Goal: Information Seeking & Learning: Learn about a topic

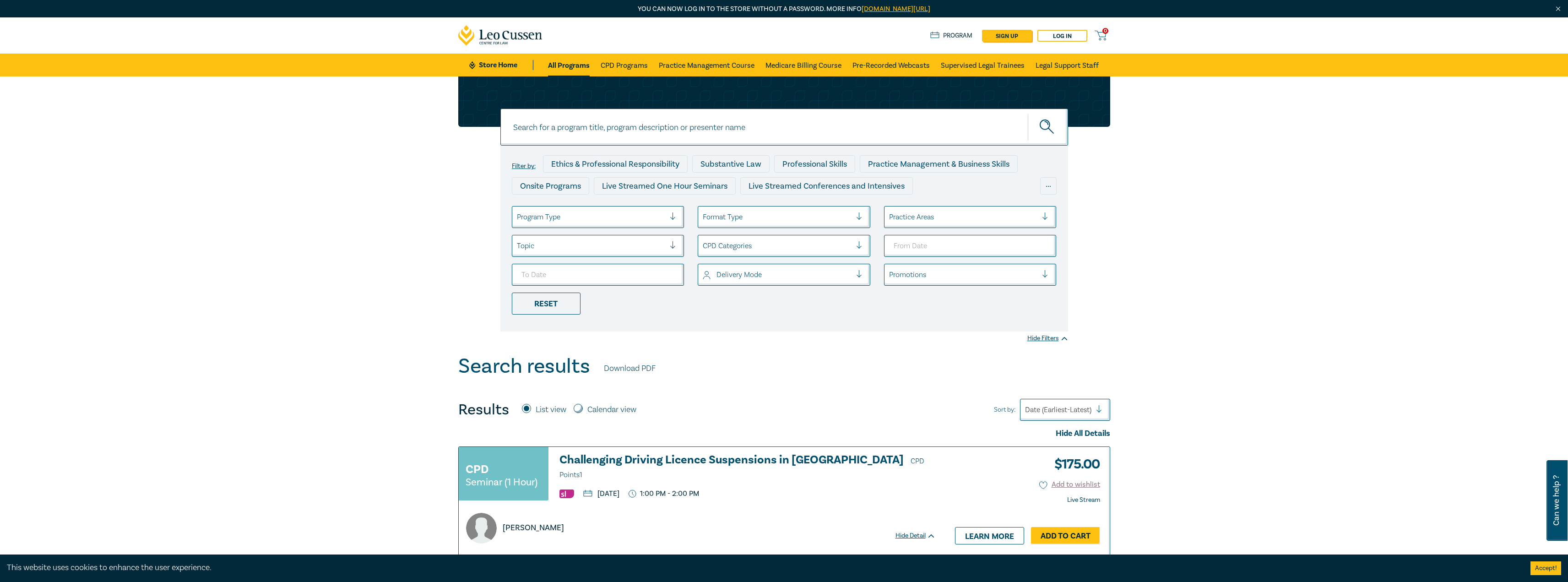
drag, startPoint x: 589, startPoint y: 206, endPoint x: 593, endPoint y: 216, distance: 10.8
click at [590, 207] on div "Filter by: Ethics & Professional Responsibility Substantive Law Professional Sk…" at bounding box center [784, 238] width 568 height 186
click at [595, 218] on div at bounding box center [591, 217] width 149 height 12
click at [632, 260] on div "Live Streamed Conferences and Intensives" at bounding box center [598, 262] width 173 height 19
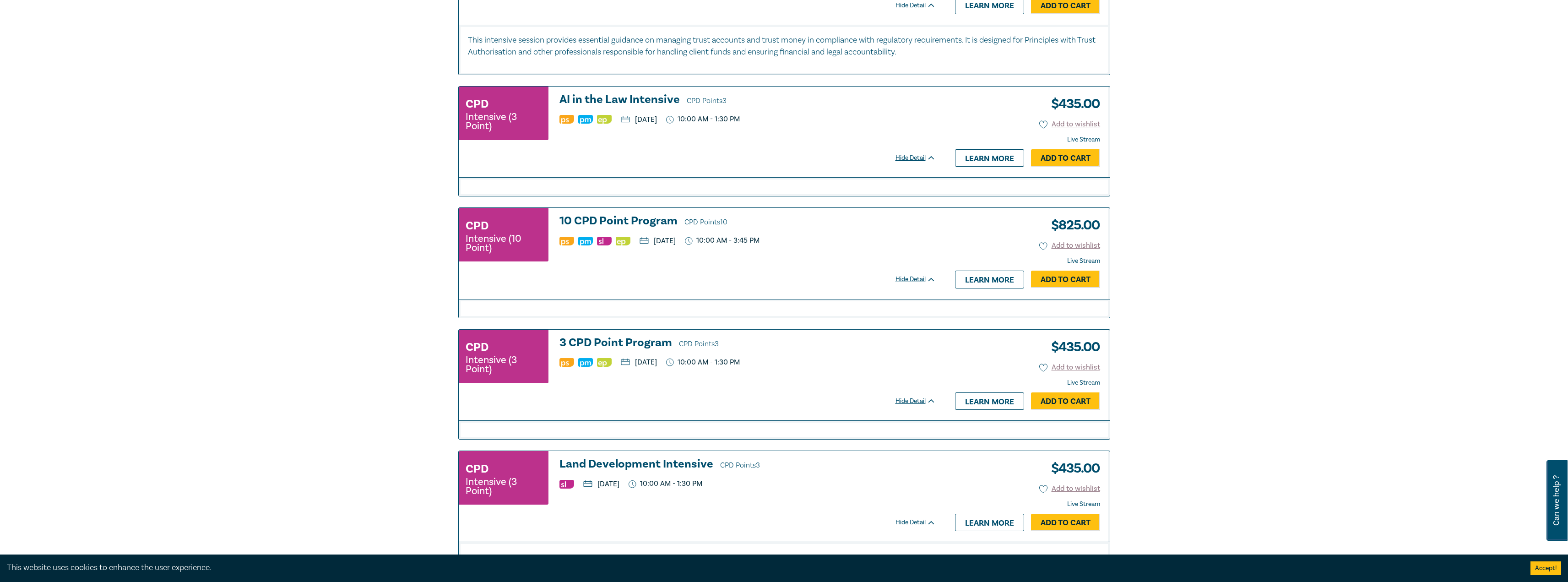
scroll to position [1968, 0]
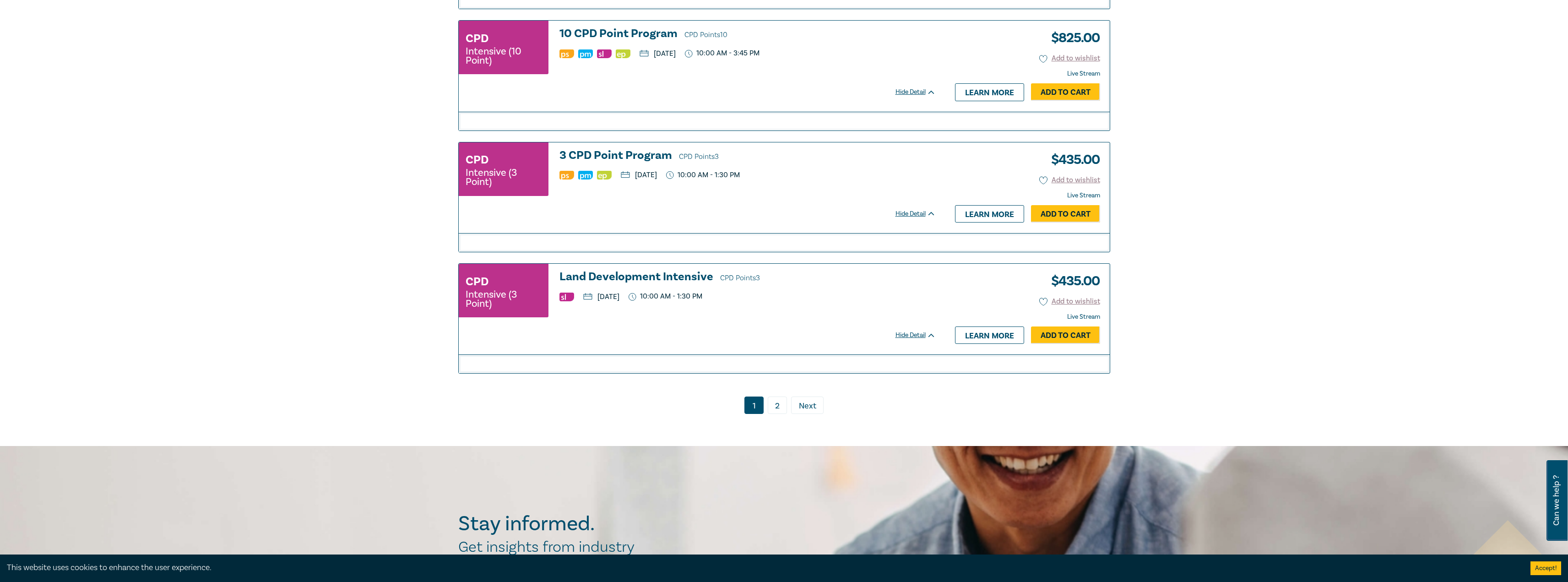
drag, startPoint x: 777, startPoint y: 415, endPoint x: 782, endPoint y: 413, distance: 5.4
click at [777, 414] on link "2" at bounding box center [777, 405] width 19 height 18
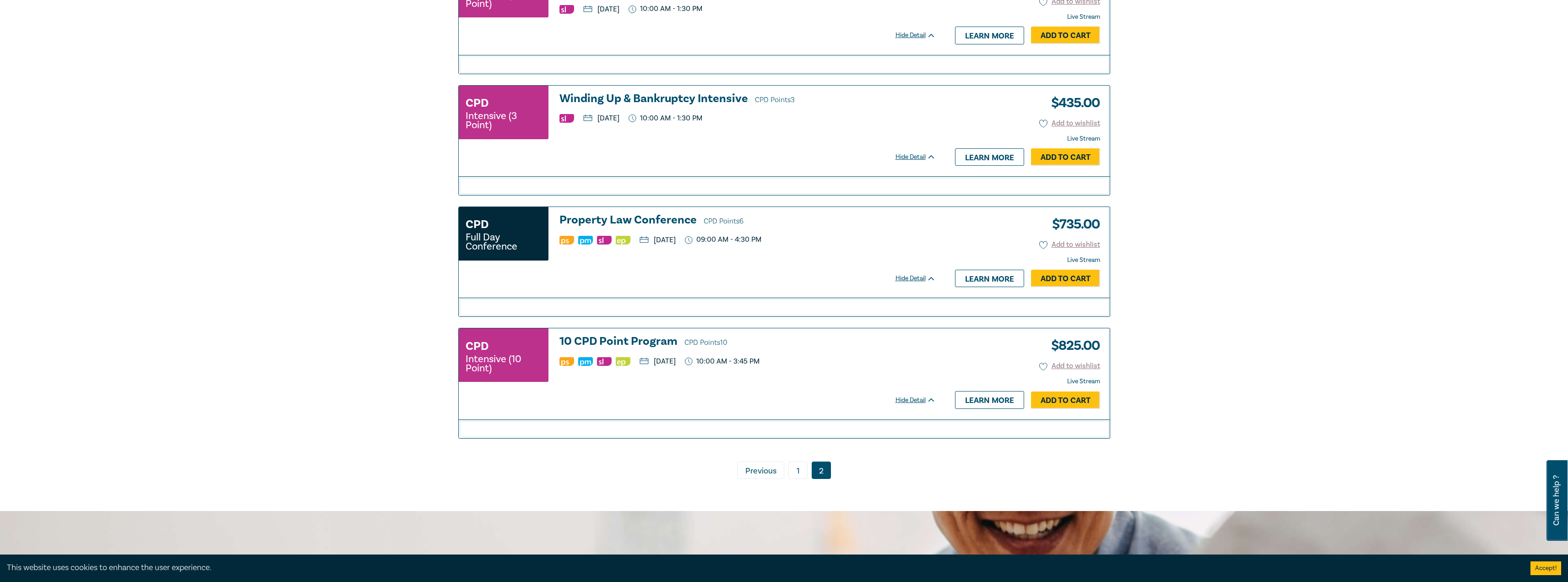
scroll to position [1071, 0]
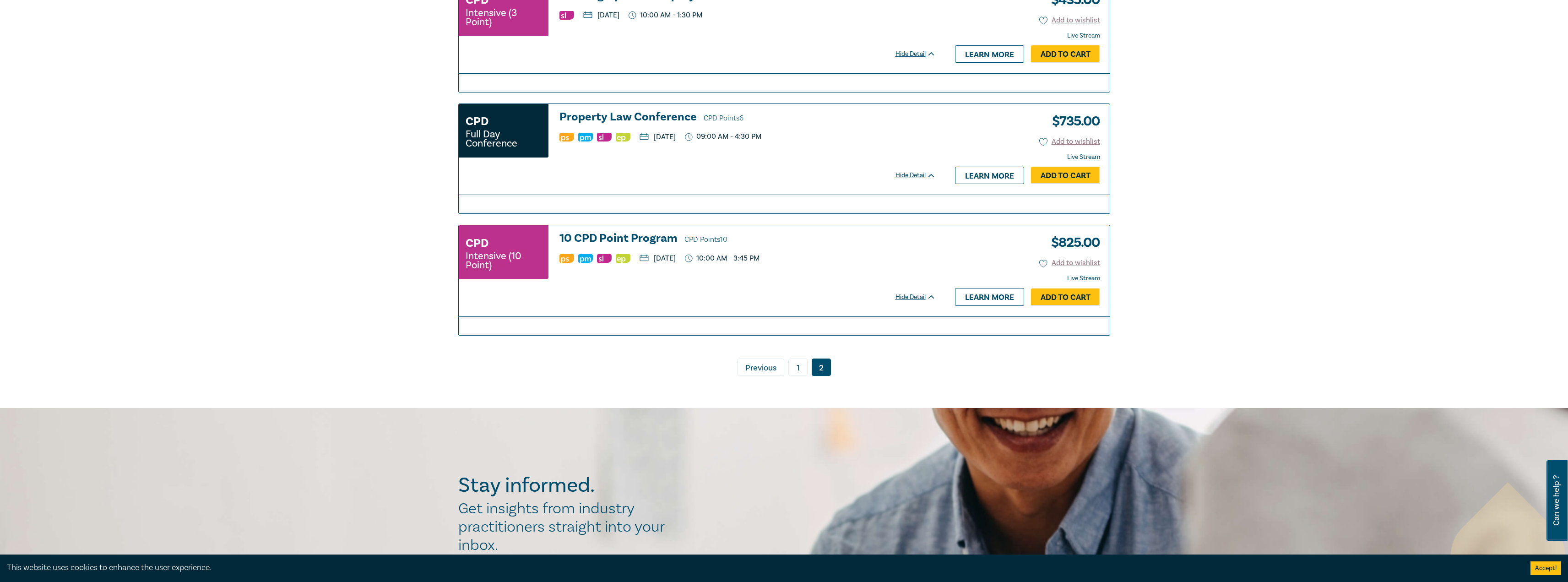
click at [604, 242] on h3 "10 CPD Point Program CPD Points 10" at bounding box center [747, 239] width 376 height 14
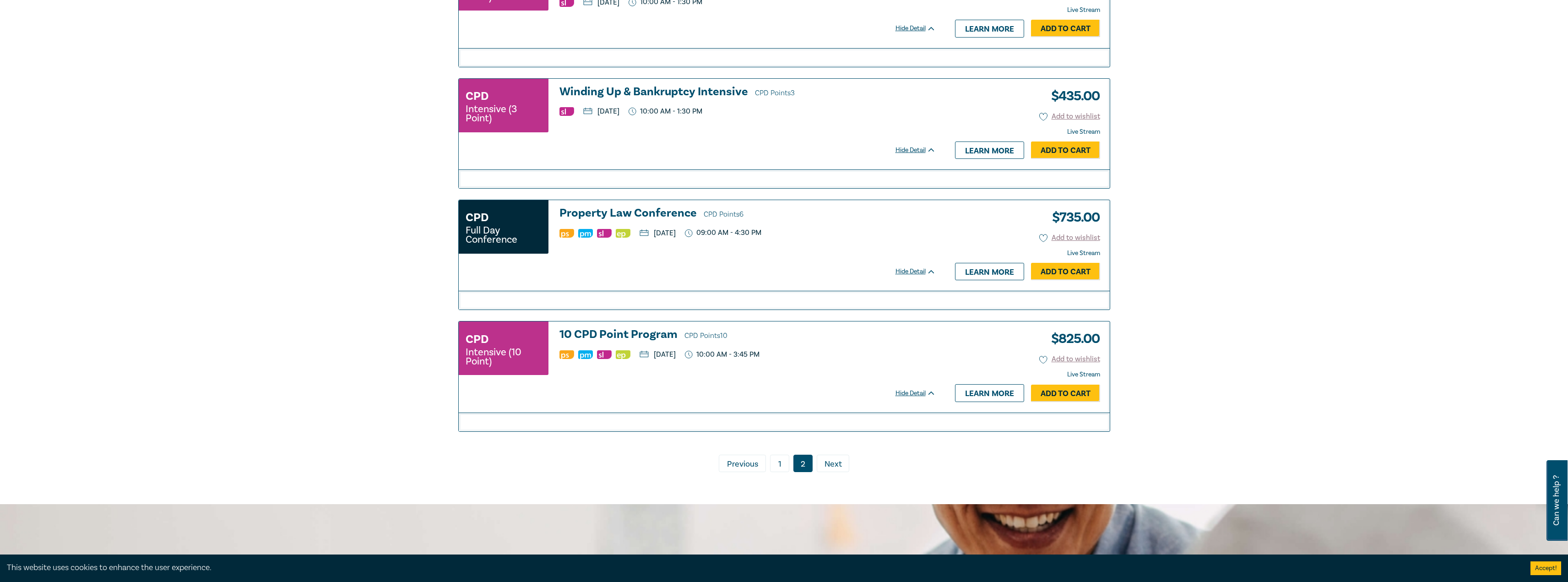
scroll to position [1117, 0]
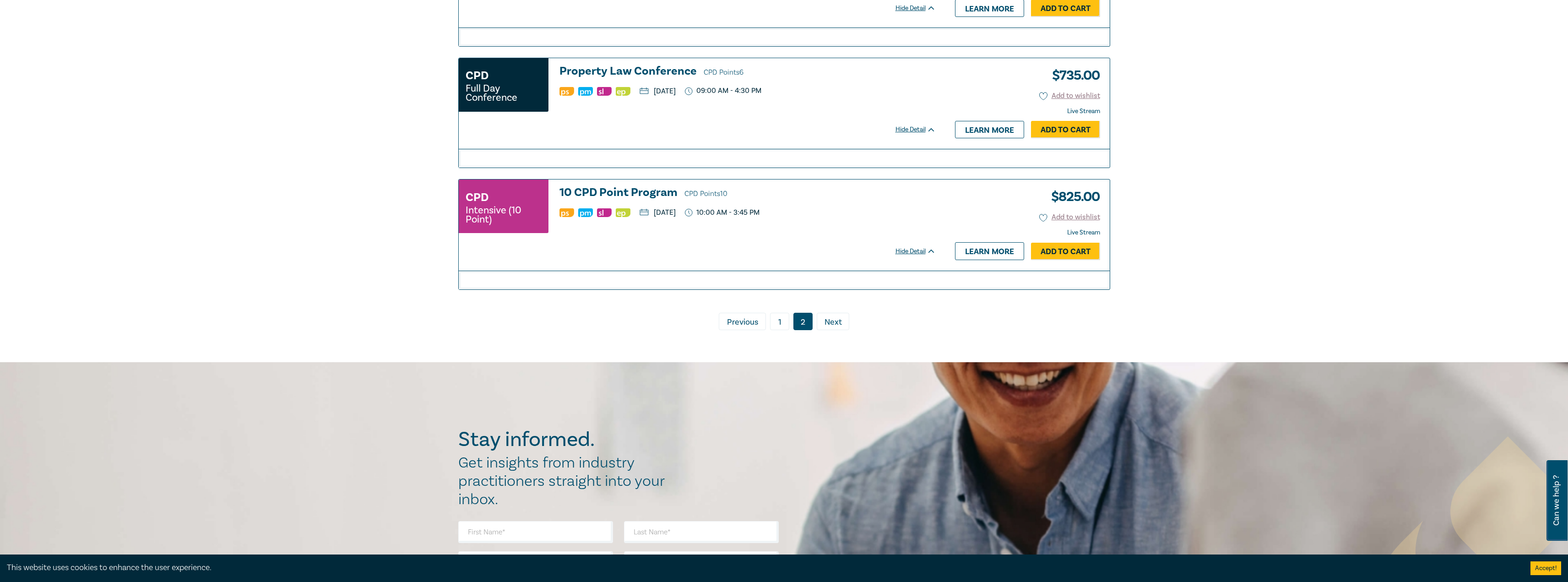
click at [779, 326] on link "1" at bounding box center [780, 321] width 19 height 18
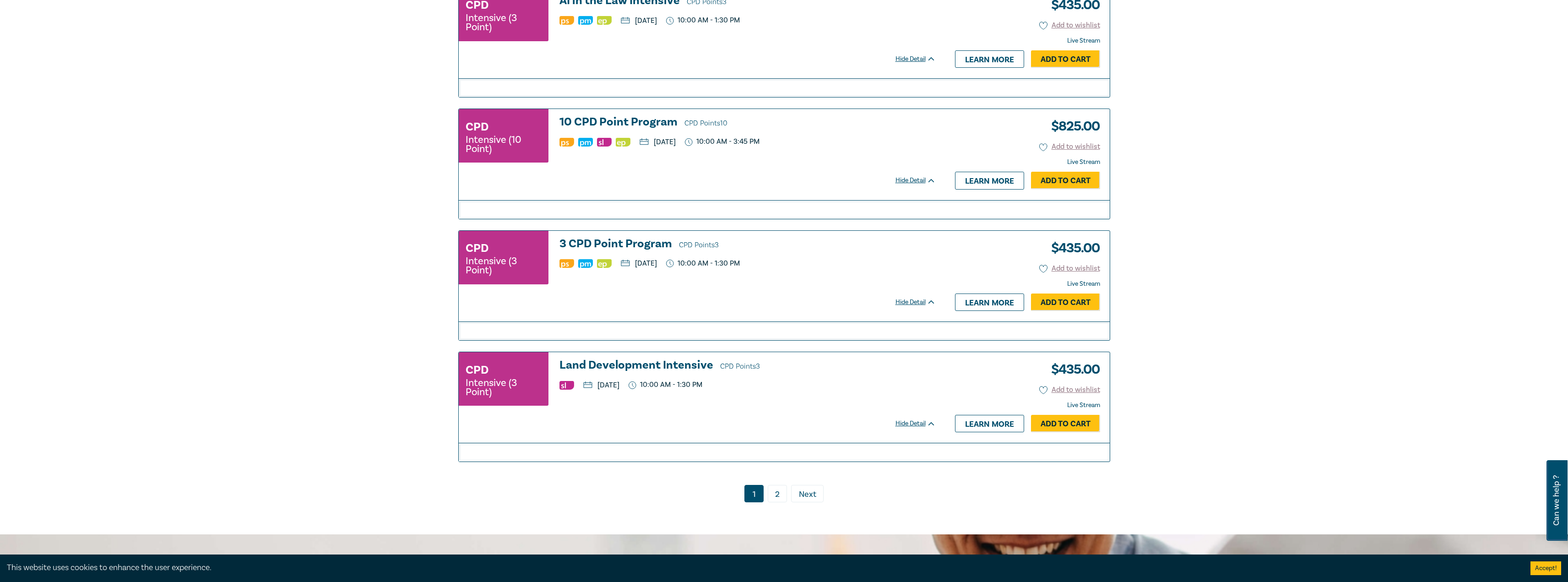
scroll to position [1896, 0]
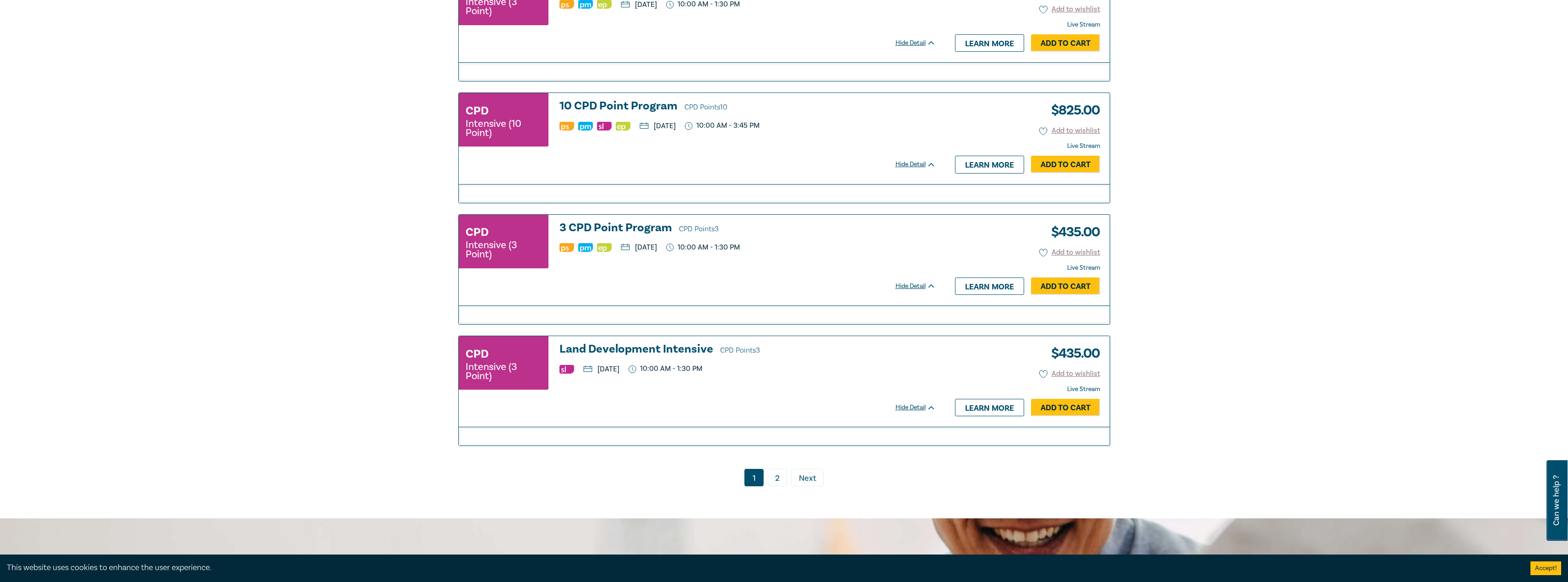
drag, startPoint x: 775, startPoint y: 486, endPoint x: 792, endPoint y: 477, distance: 19.2
click at [775, 486] on link "2" at bounding box center [777, 477] width 19 height 18
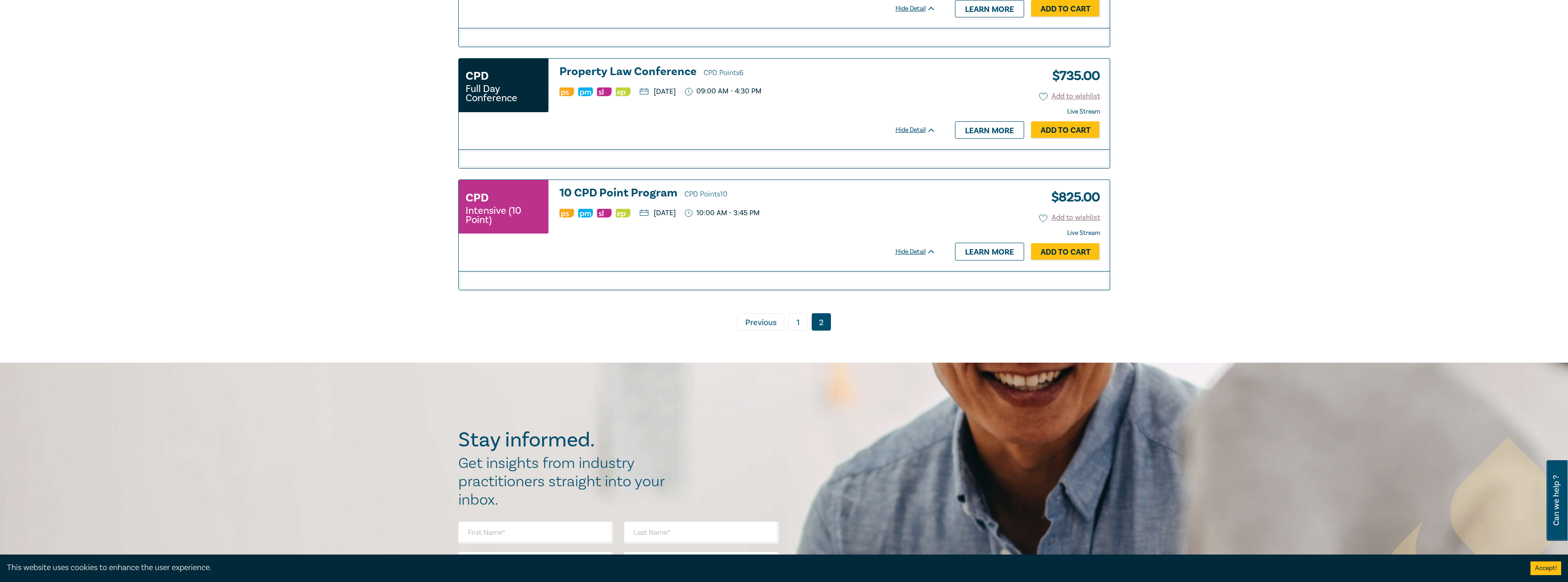
scroll to position [1209, 0]
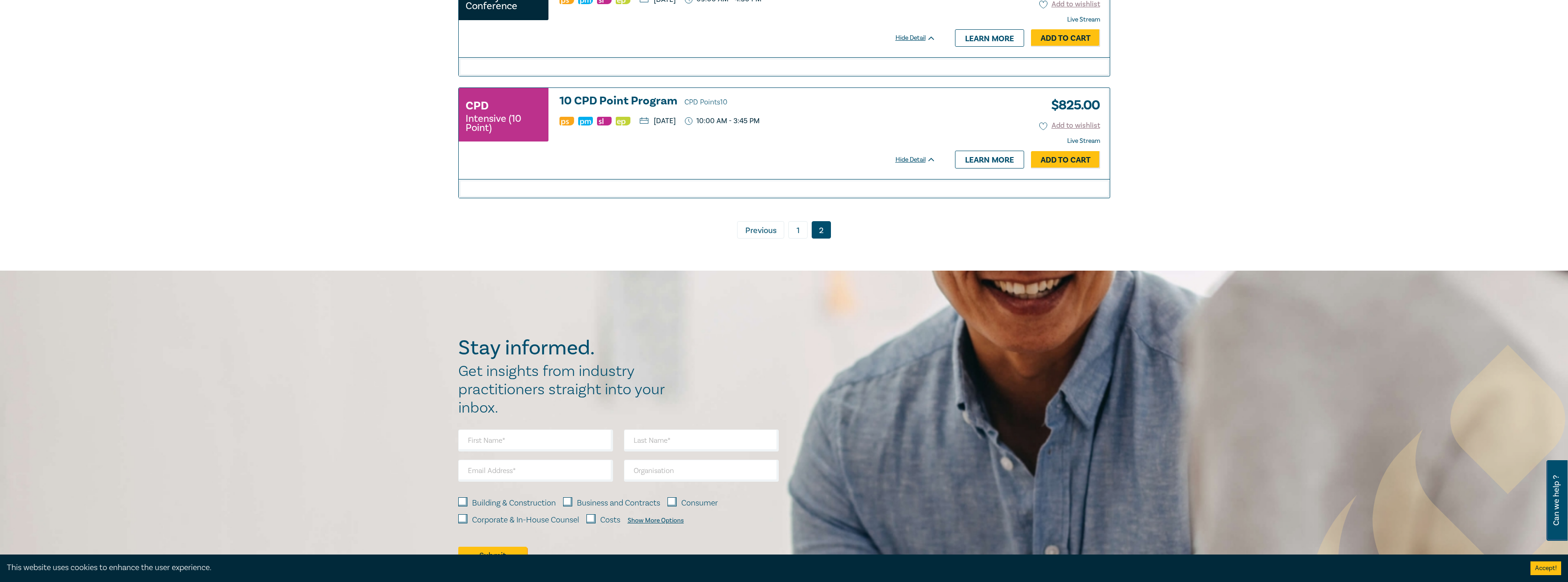
click at [799, 236] on link "1" at bounding box center [798, 230] width 19 height 18
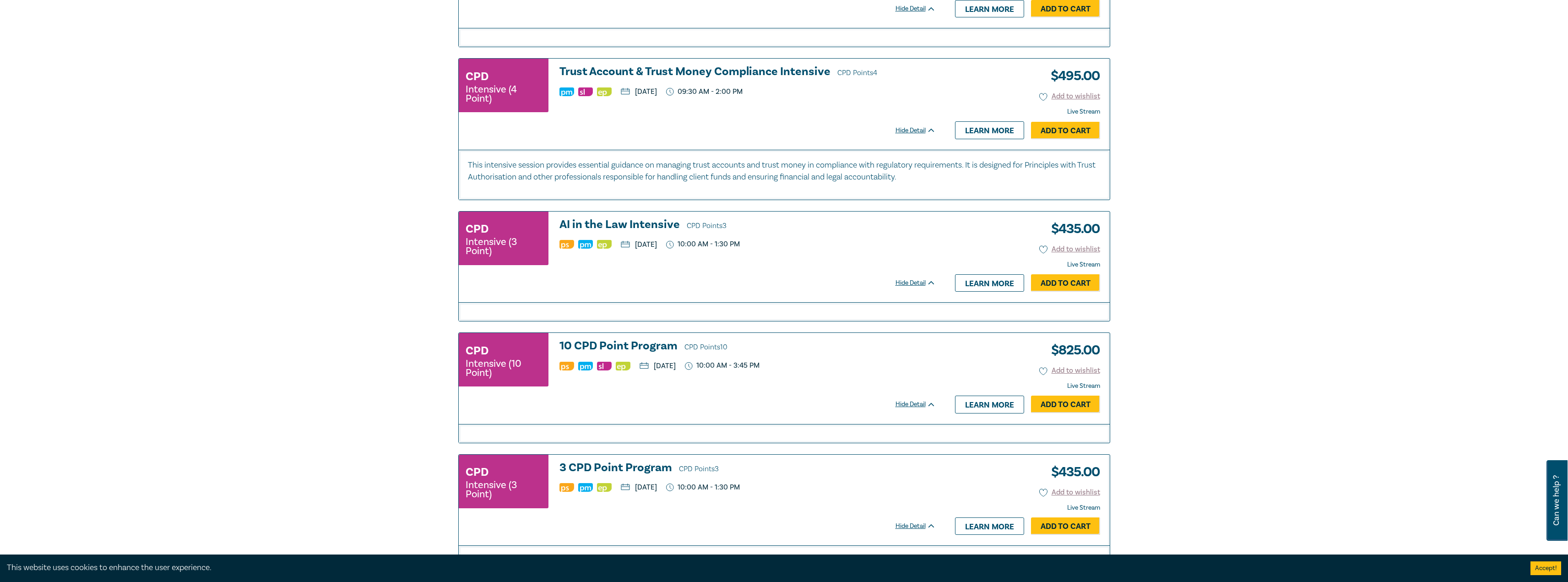
scroll to position [1804, 0]
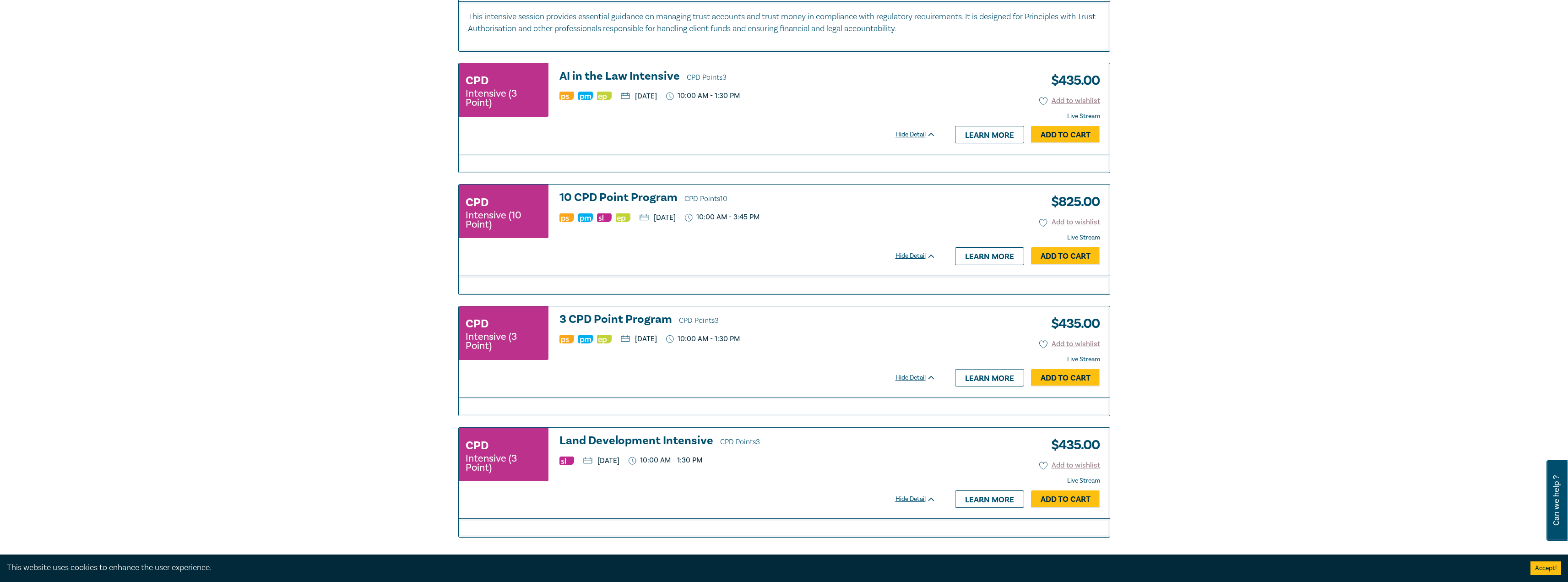
click at [620, 325] on h3 "3 CPD Point Program CPD Points 3" at bounding box center [747, 320] width 376 height 14
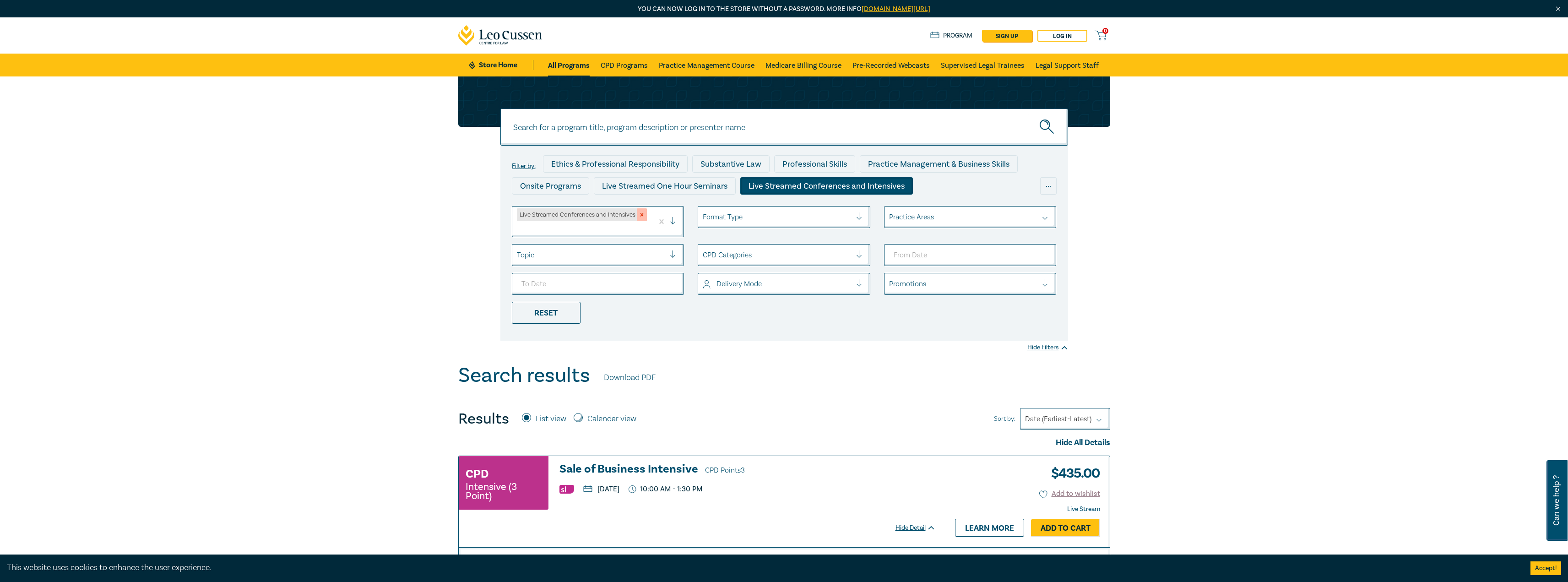
click at [643, 216] on icon "Remove Live Streamed Conferences and Intensives" at bounding box center [642, 214] width 7 height 7
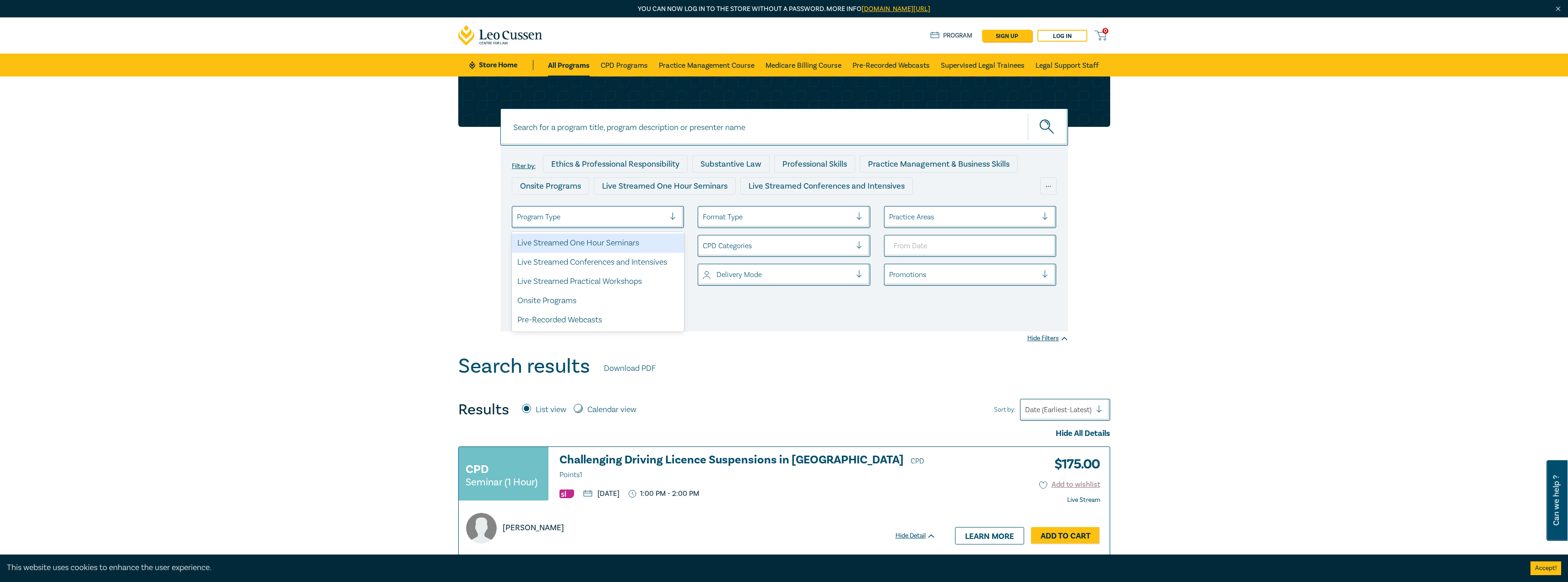
click at [621, 220] on div at bounding box center [591, 217] width 149 height 12
click at [569, 318] on div "Pre-Recorded Webcasts" at bounding box center [598, 320] width 173 height 19
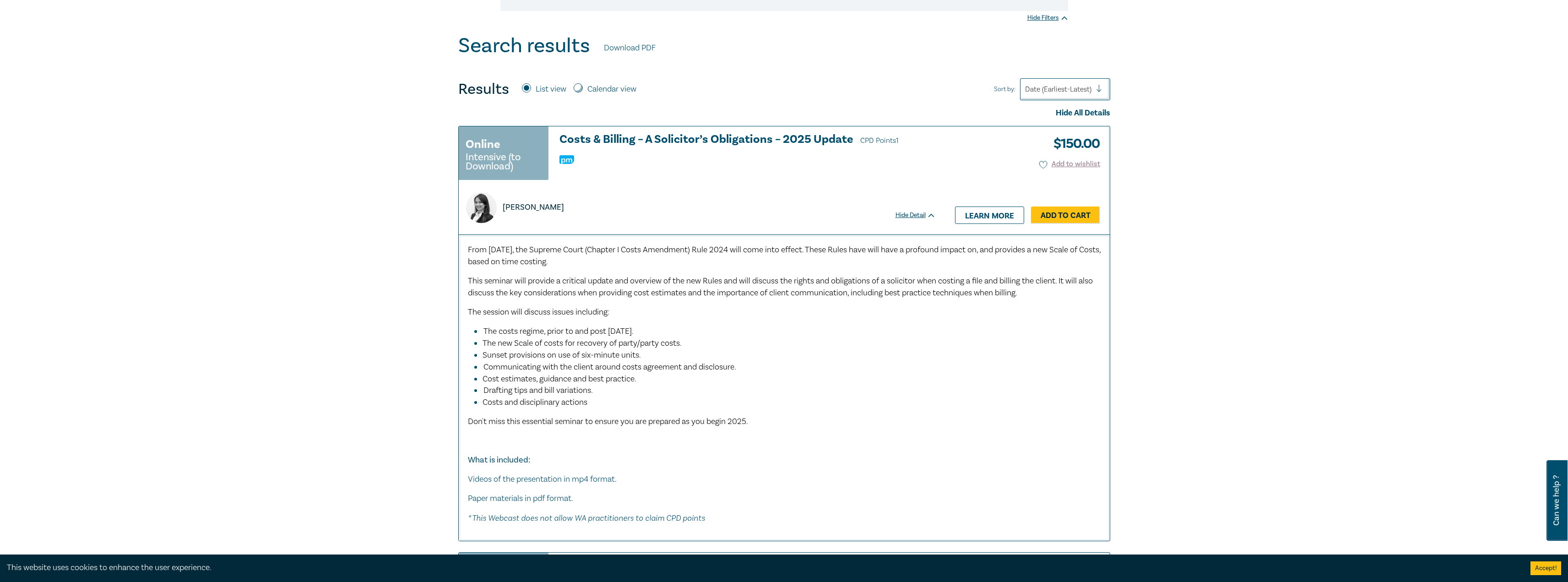
scroll to position [183, 0]
